Goal: Information Seeking & Learning: Find specific fact

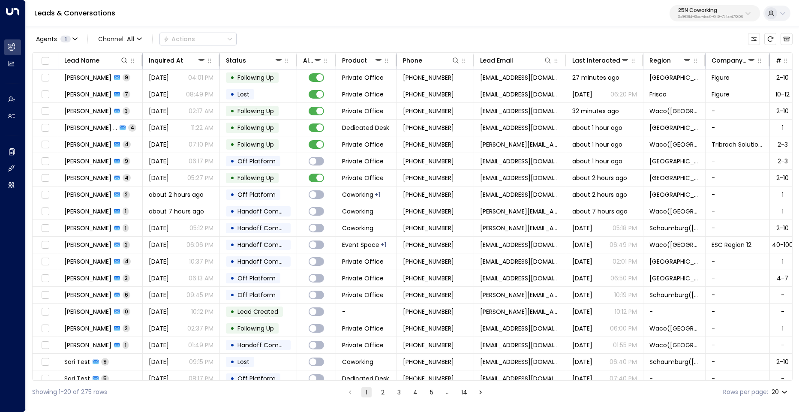
click at [706, 11] on p "25N Coworking" at bounding box center [710, 10] width 65 height 5
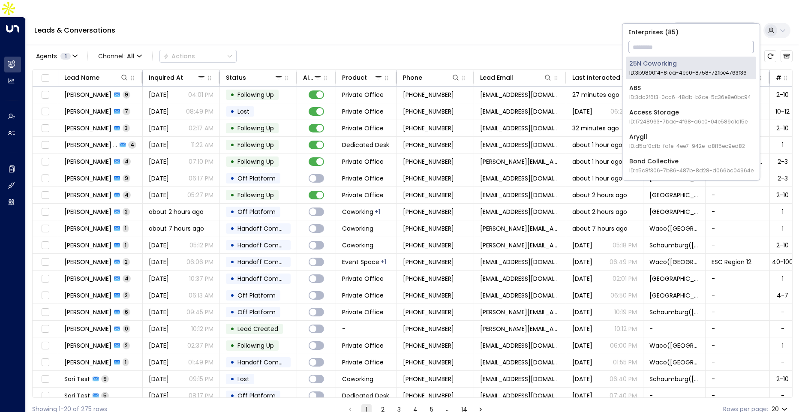
click at [664, 50] on input "text" at bounding box center [690, 47] width 125 height 16
click at [638, 52] on input "text" at bounding box center [690, 47] width 125 height 16
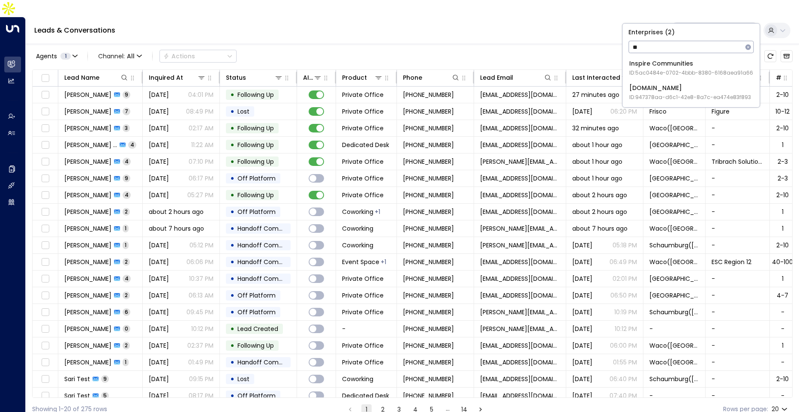
type input "*"
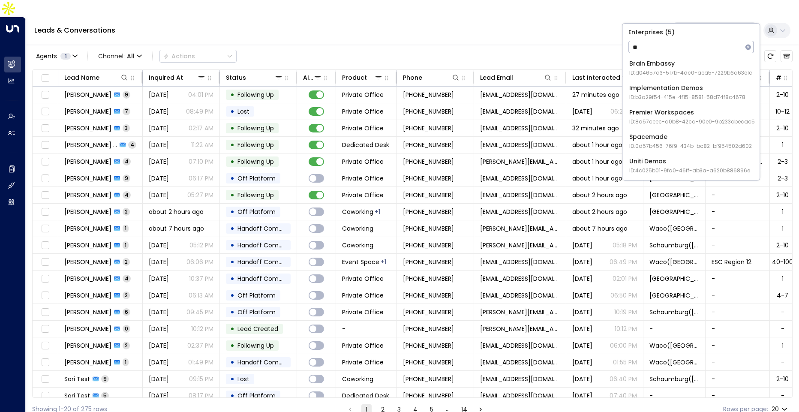
type input "*"
type input "**"
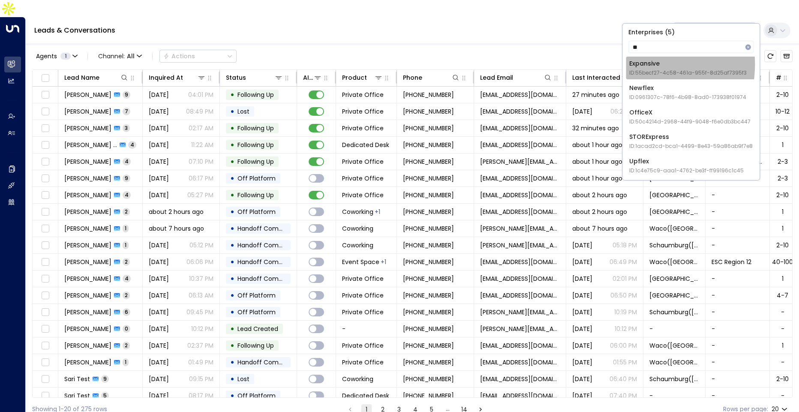
click at [629, 64] on div "Expansive ID: 55becf27-4c58-461a-955f-8d25af7395f3" at bounding box center [687, 68] width 117 height 18
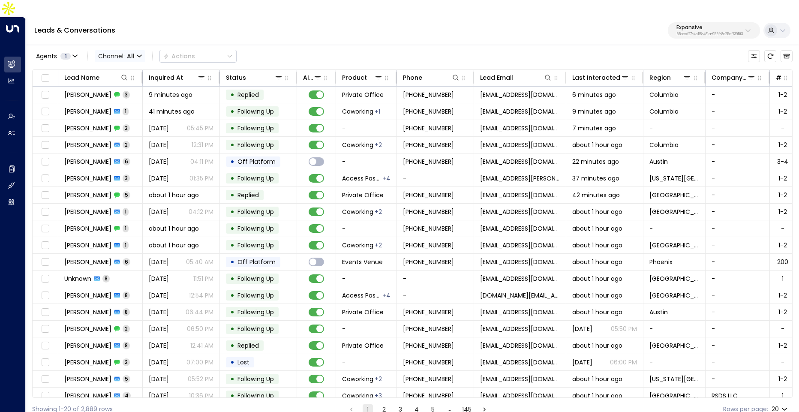
click at [132, 53] on span "All" at bounding box center [131, 56] width 8 height 7
click at [125, 75] on p "SMS" at bounding box center [124, 72] width 41 height 9
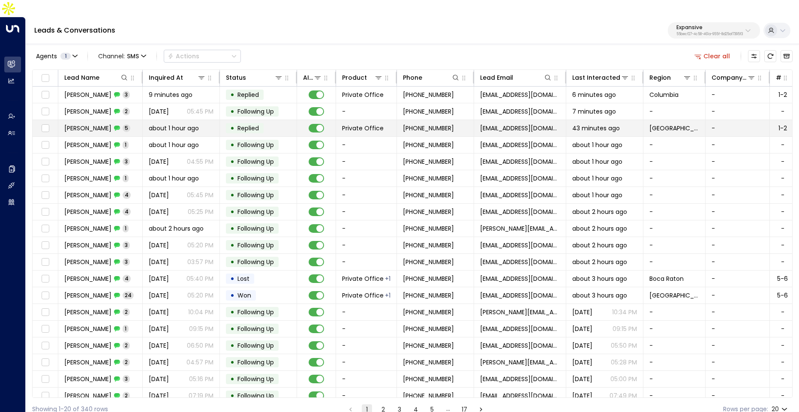
click at [168, 124] on span "about 1 hour ago" at bounding box center [174, 128] width 50 height 9
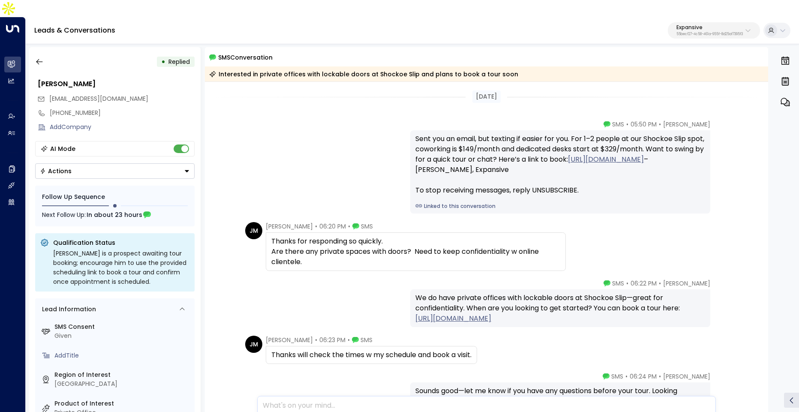
click at [477, 202] on link "Linked to this conversation" at bounding box center [560, 206] width 290 height 8
click at [38, 57] on icon "button" at bounding box center [39, 61] width 9 height 9
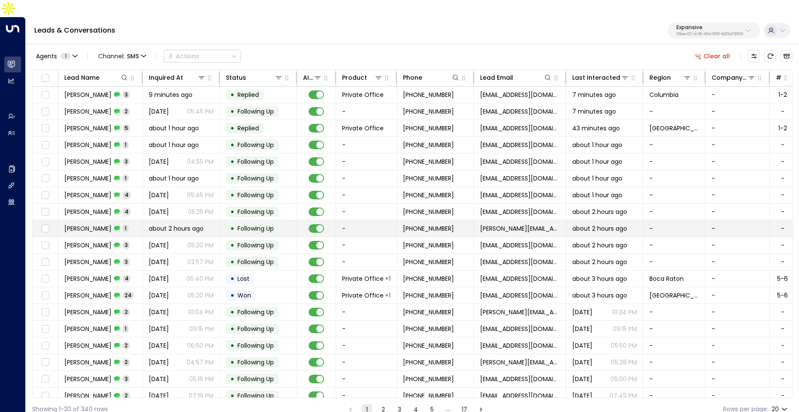
scroll to position [22, 0]
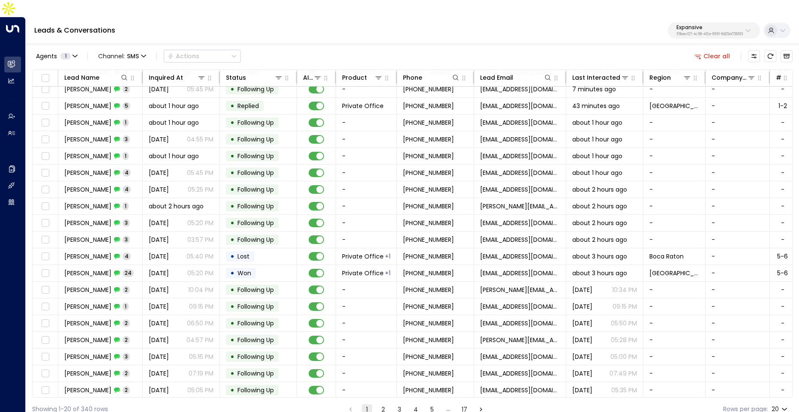
click at [381, 404] on button "2" at bounding box center [383, 409] width 10 height 10
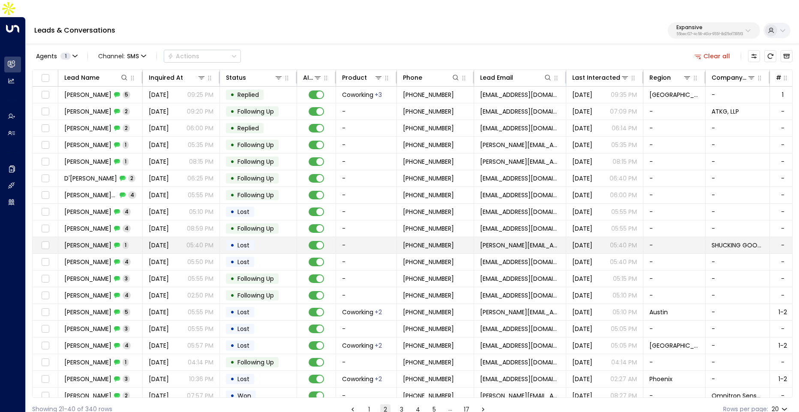
scroll to position [22, 0]
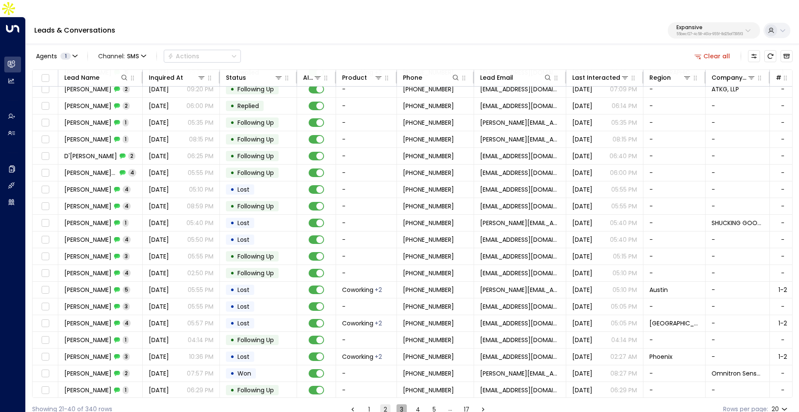
click at [402, 404] on button "3" at bounding box center [401, 409] width 10 height 10
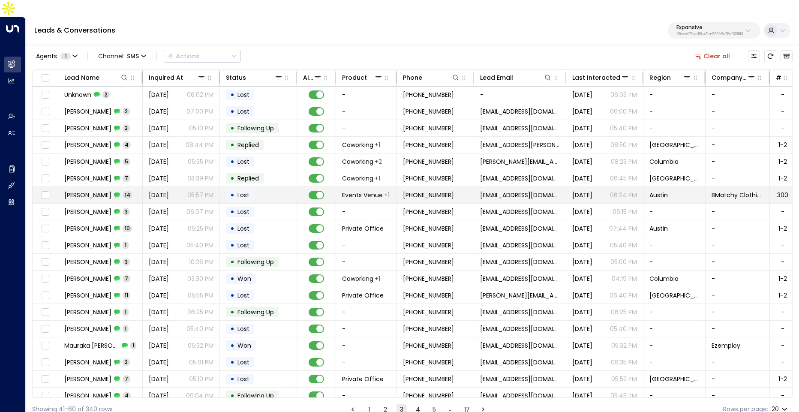
click at [173, 187] on td "[DATE] 05:57 PM" at bounding box center [181, 195] width 77 height 16
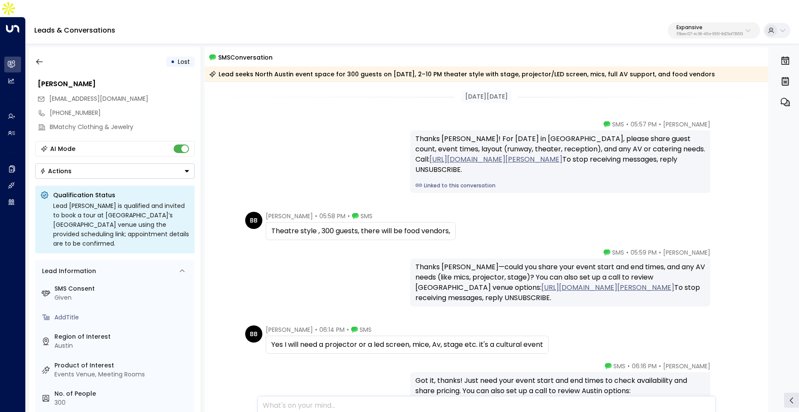
click at [478, 182] on link "Linked to this conversation" at bounding box center [560, 186] width 290 height 8
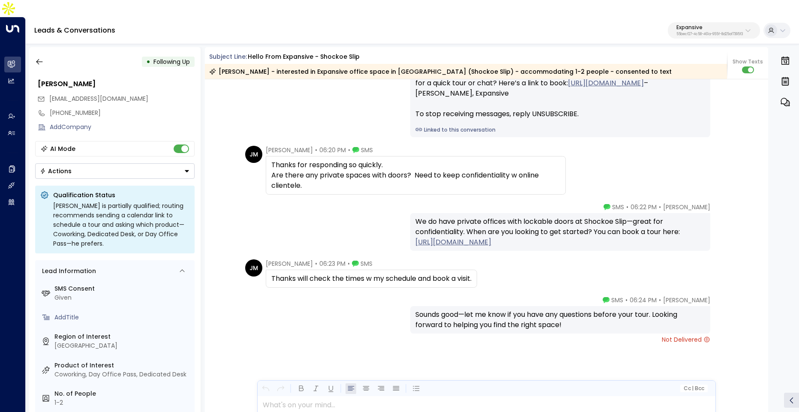
scroll to position [852, 0]
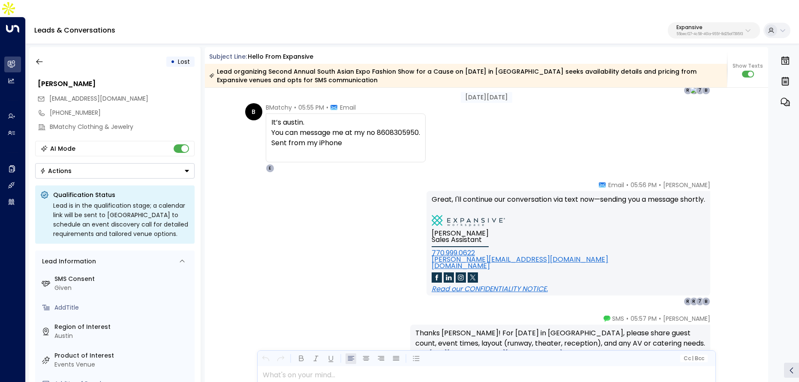
scroll to position [1289, 0]
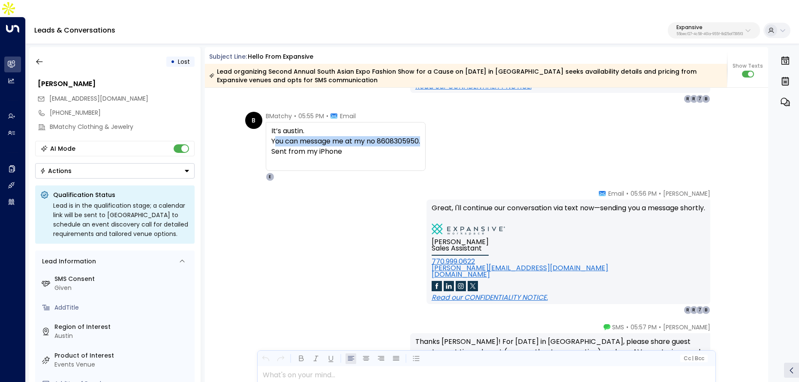
drag, startPoint x: 274, startPoint y: 124, endPoint x: 425, endPoint y: 123, distance: 150.8
click at [425, 123] on div "It’s austin. You can message me at my no 8608305950. Sent from my iPhone" at bounding box center [346, 146] width 160 height 49
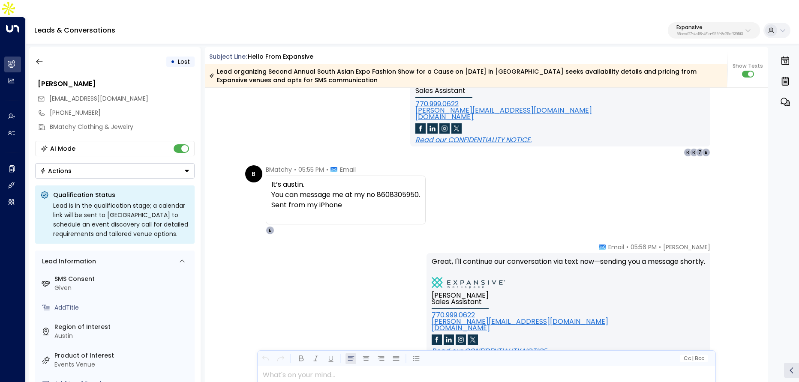
scroll to position [1259, 0]
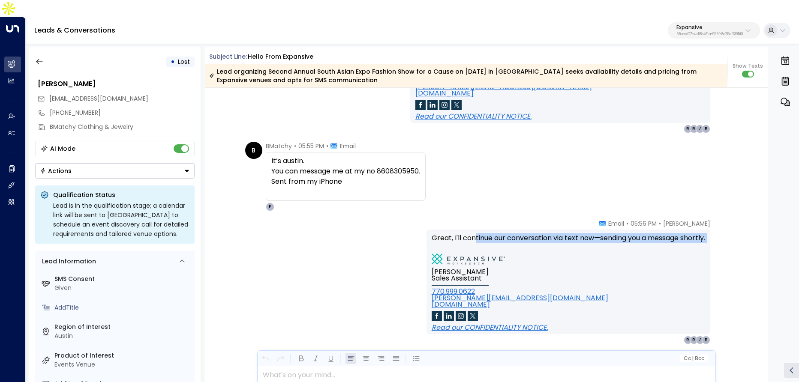
drag, startPoint x: 468, startPoint y: 216, endPoint x: 679, endPoint y: 229, distance: 211.6
click at [679, 233] on p "Great, I'll continue our conversation via text now—sending you a message shortl…" at bounding box center [567, 243] width 273 height 21
click at [700, 254] on div "Emma Winsly Sales Assistant 770.999.0622 emma@expansive.com expansive.com Read …" at bounding box center [567, 292] width 273 height 77
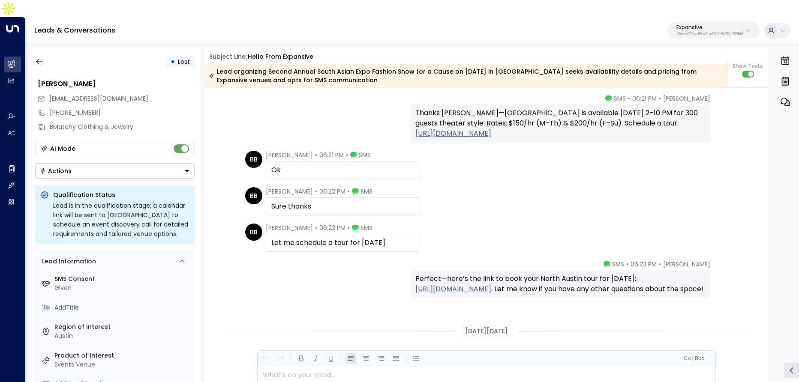
scroll to position [1963, 0]
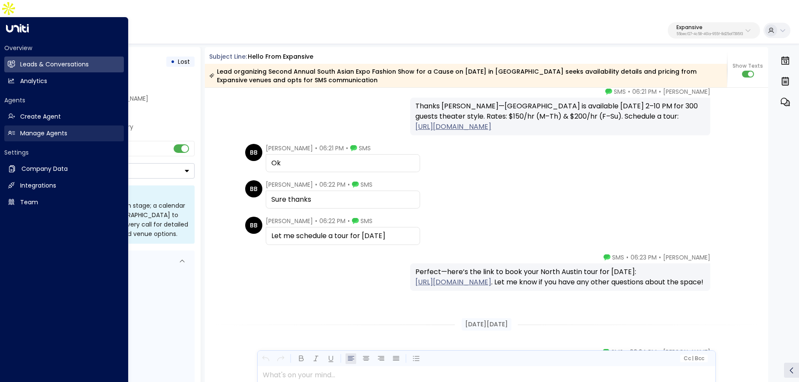
click at [46, 129] on h2 "Manage Agents" at bounding box center [43, 133] width 47 height 9
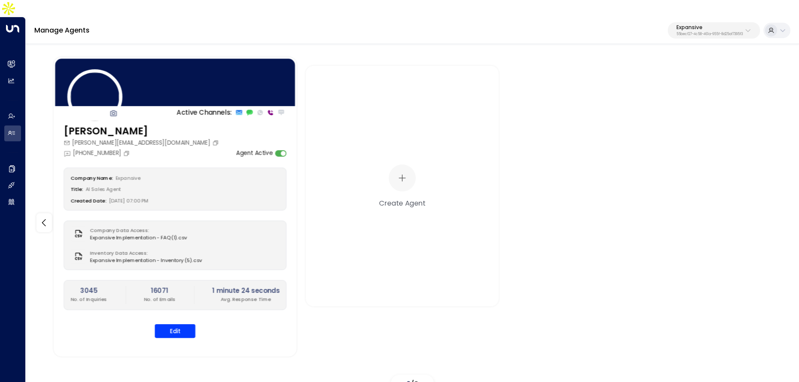
click at [202, 135] on div "Emma emma@expansive.com +1 (312) 847-4645 Agent Active" at bounding box center [175, 140] width 223 height 33
